Goal: Task Accomplishment & Management: Use online tool/utility

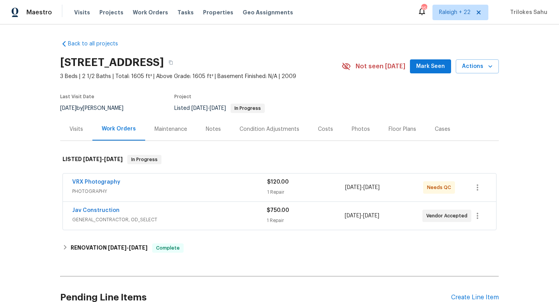
click at [122, 223] on span "GENERAL_CONTRACTOR, OD_SELECT" at bounding box center [169, 220] width 195 height 8
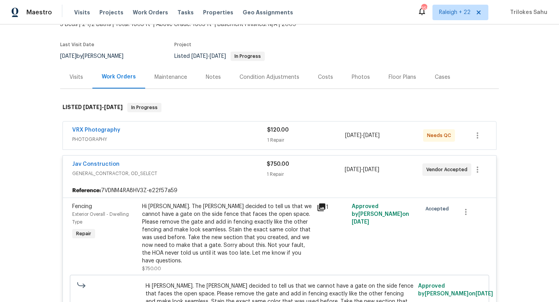
scroll to position [79, 0]
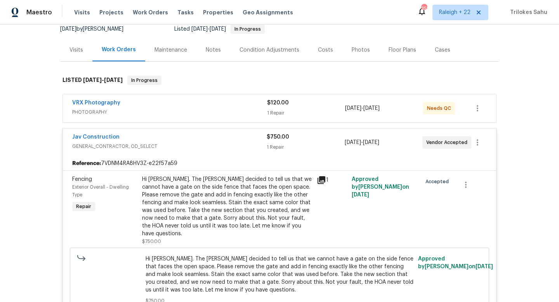
drag, startPoint x: 114, startPoint y: 129, endPoint x: 71, endPoint y: 135, distance: 44.0
click at [71, 135] on div "Jav Construction GENERAL_CONTRACTOR, OD_SELECT $750.00 1 Repair [DATE] - [DATE]…" at bounding box center [280, 143] width 434 height 28
drag, startPoint x: 67, startPoint y: 137, endPoint x: 118, endPoint y: 134, distance: 51.4
click at [118, 134] on div "Jav Construction GENERAL_CONTRACTOR, OD_SELECT $750.00 1 Repair [DATE] - [DATE]…" at bounding box center [280, 143] width 434 height 28
copy link "Jav Construction"
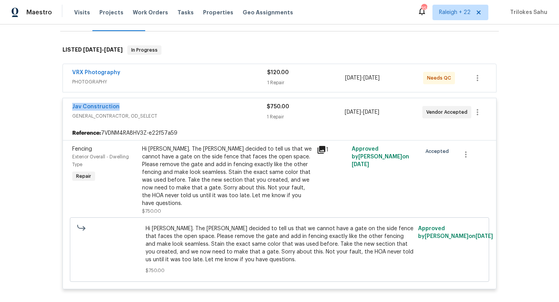
scroll to position [144, 0]
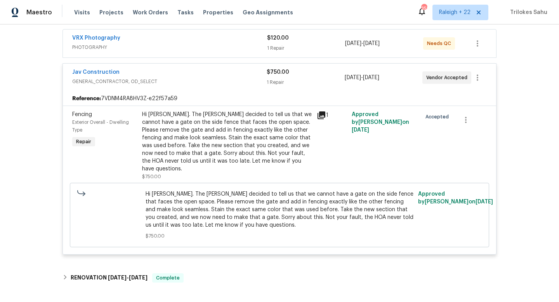
click at [327, 115] on div "1" at bounding box center [332, 115] width 30 height 9
click at [323, 115] on icon at bounding box center [322, 115] width 8 height 8
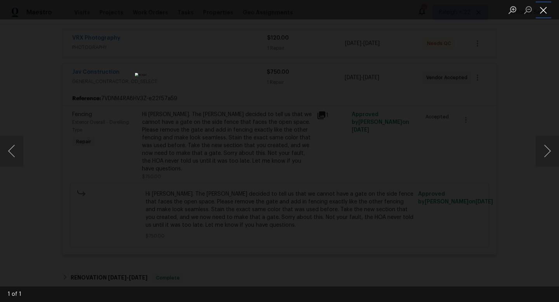
click at [542, 14] on button "Close lightbox" at bounding box center [544, 10] width 16 height 14
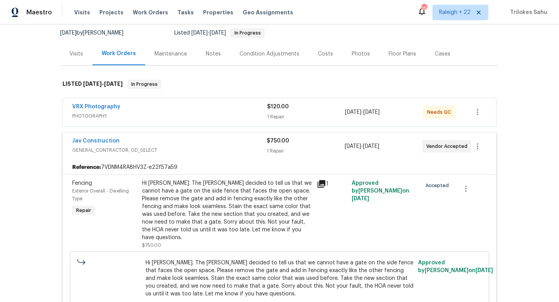
scroll to position [44, 0]
